Goal: Task Accomplishment & Management: Manage account settings

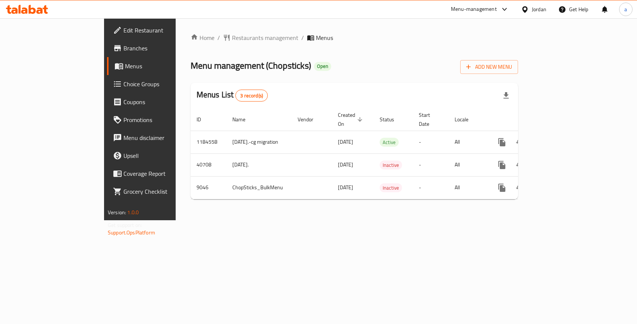
click at [123, 85] on span "Choice Groups" at bounding box center [163, 83] width 81 height 9
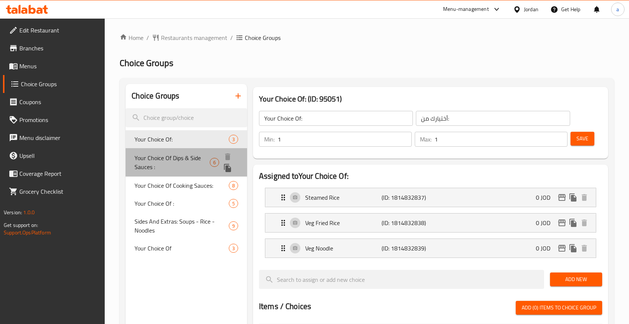
click at [178, 149] on div "Your Choice Of Dips & Side Sauces : 6" at bounding box center [187, 162] width 122 height 28
type input "Your Choice Of Dips & Side Sauces :"
type input "اختيارك من [DEMOGRAPHIC_DATA] والغموس:"
type input "0"
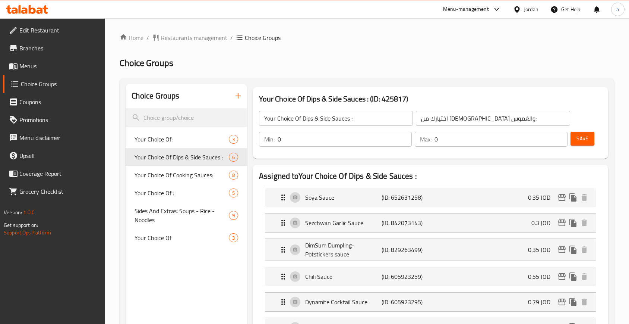
click at [313, 158] on div "Your Choice Of Dips & Side Sauces : (ID: 425817) Your Choice Of Dips & Side Sau…" at bounding box center [430, 123] width 361 height 78
click at [181, 42] on span "Restaurants management" at bounding box center [194, 37] width 66 height 9
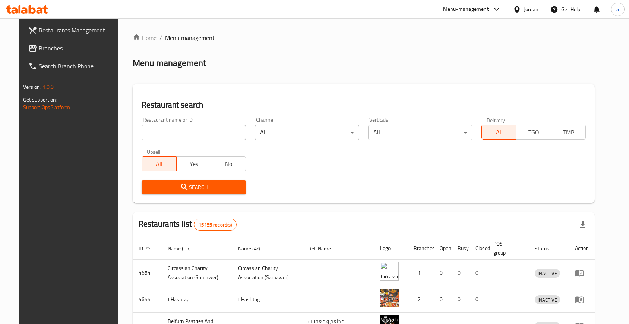
click at [69, 54] on link "Branches" at bounding box center [73, 48] width 102 height 18
